Goal: Task Accomplishment & Management: Manage account settings

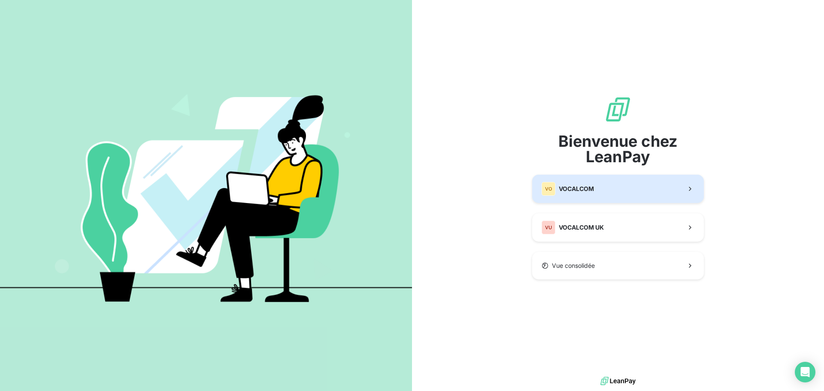
click at [606, 191] on button "VO VOCALCOM" at bounding box center [618, 189] width 172 height 28
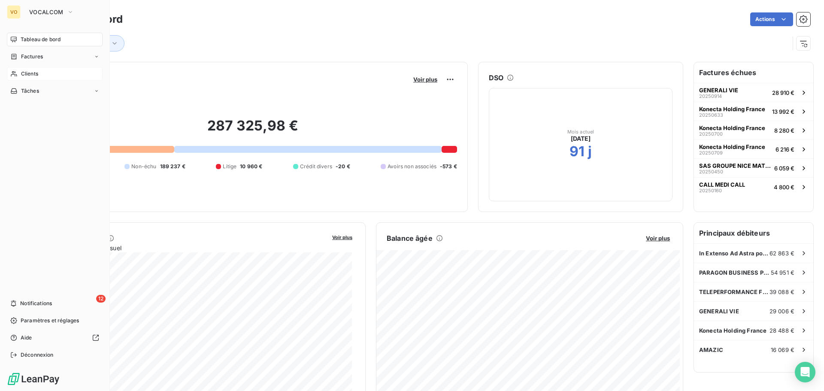
click at [32, 74] on span "Clients" at bounding box center [29, 74] width 17 height 8
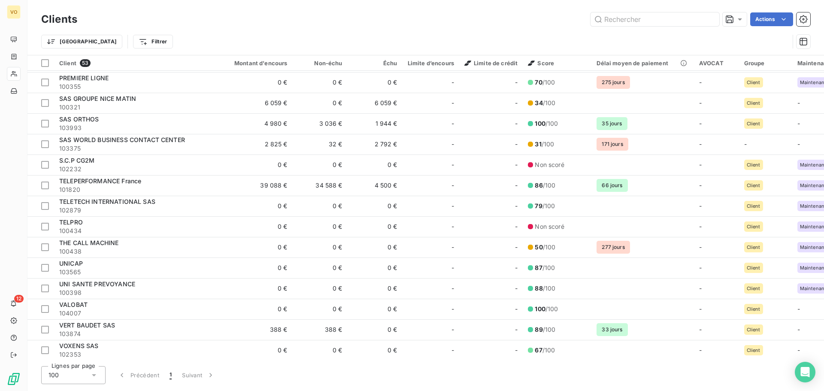
scroll to position [807, 0]
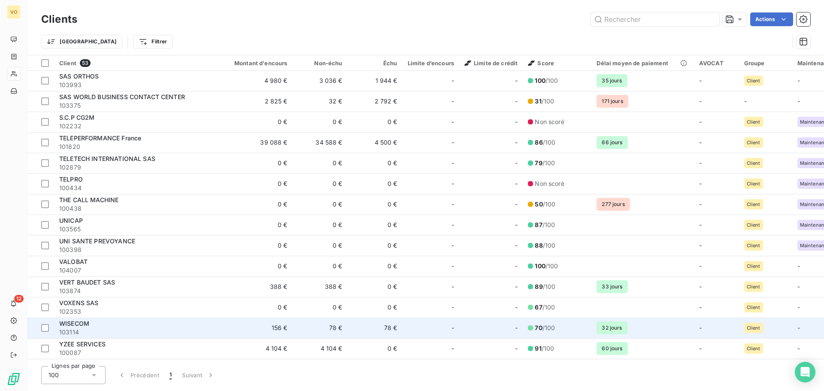
click at [77, 320] on span "WISECOM" at bounding box center [74, 323] width 30 height 7
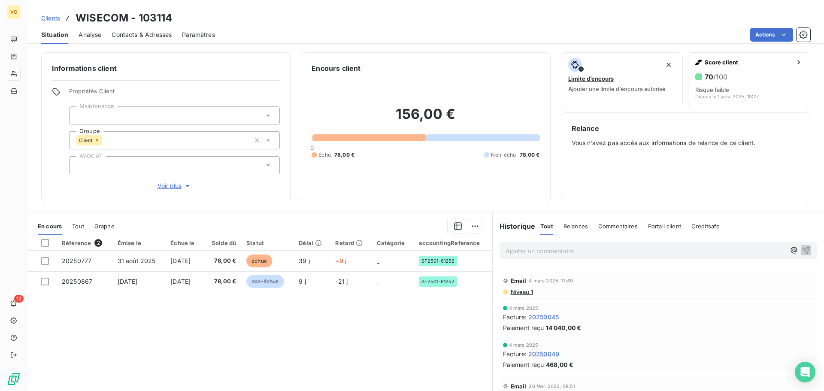
scroll to position [777, 0]
click at [539, 314] on span "20250045" at bounding box center [543, 313] width 30 height 9
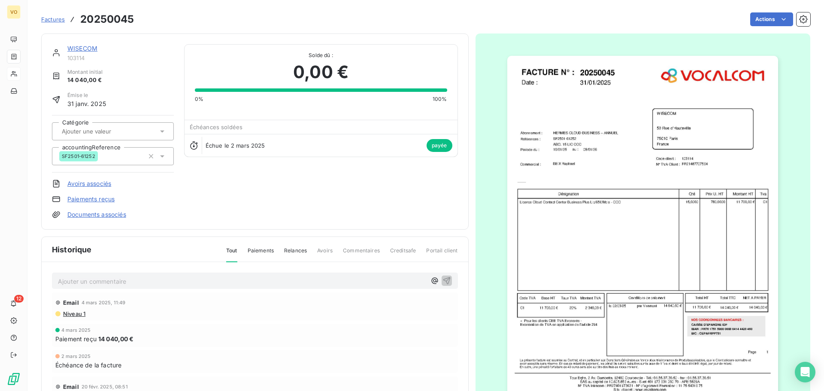
click at [95, 49] on link "WISECOM" at bounding box center [82, 48] width 30 height 7
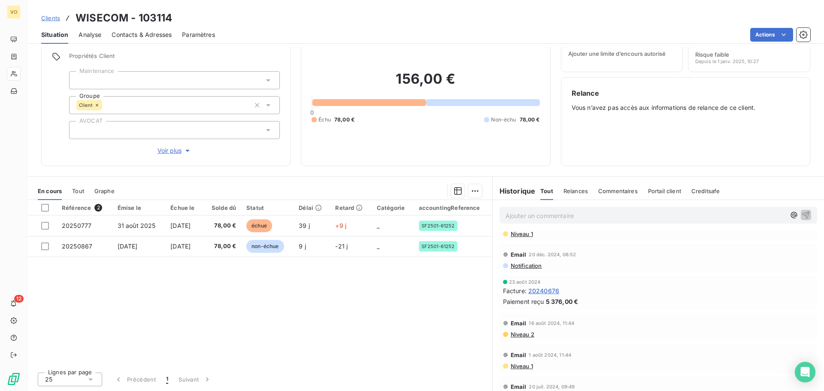
scroll to position [970, 0]
click at [549, 292] on span "20240676" at bounding box center [543, 291] width 31 height 9
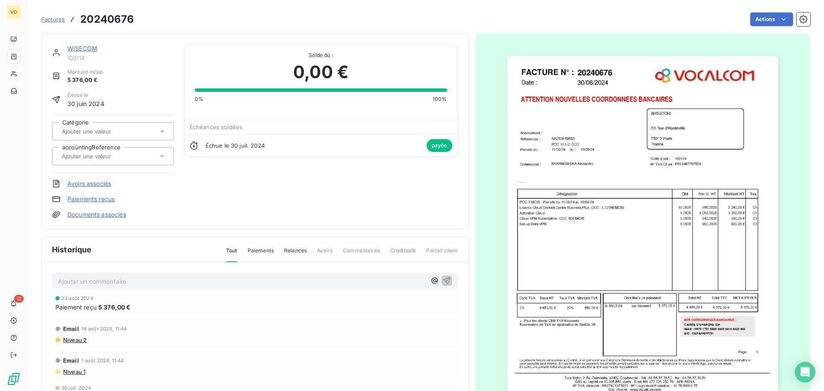
click at [576, 242] on img "button" at bounding box center [642, 231] width 271 height 351
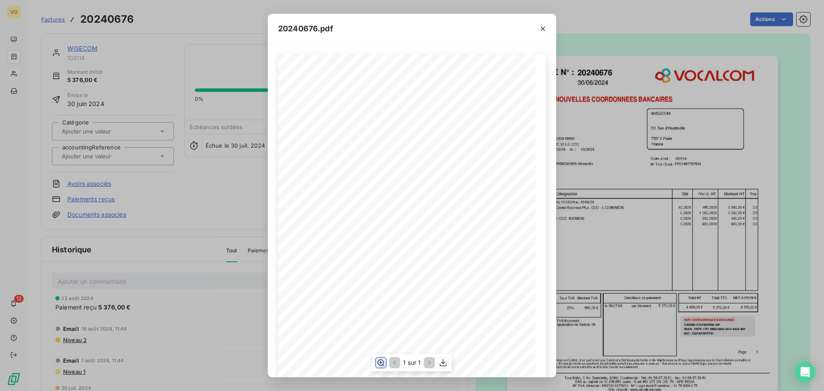
click at [384, 363] on icon "button" at bounding box center [381, 363] width 7 height 6
click at [547, 31] on button "button" at bounding box center [543, 29] width 14 height 14
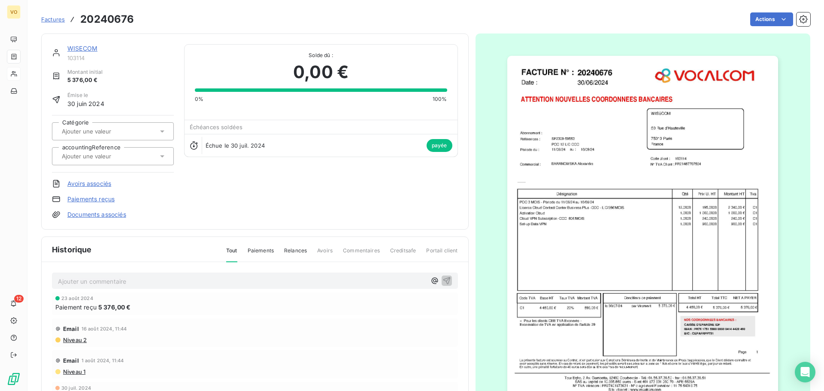
click at [624, 240] on img "button" at bounding box center [642, 231] width 271 height 351
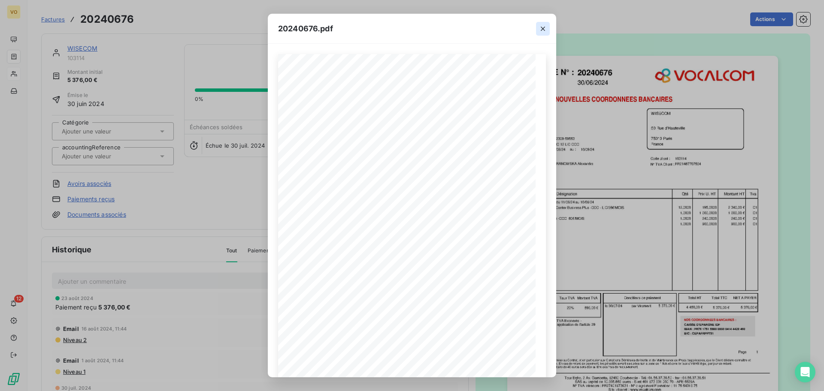
click at [546, 26] on icon "button" at bounding box center [543, 28] width 9 height 9
